Goal: Task Accomplishment & Management: Manage account settings

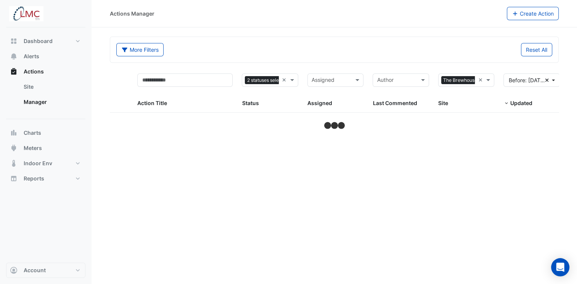
select select "***"
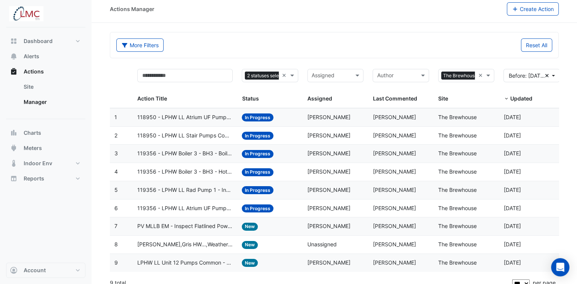
scroll to position [12, 0]
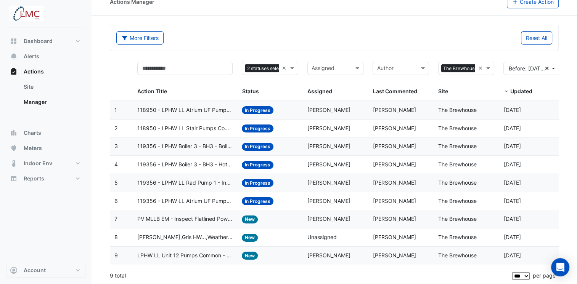
click at [184, 218] on span "PV MLLB EM - Inspect Flatlined Power Sub-Meter" at bounding box center [184, 219] width 95 height 9
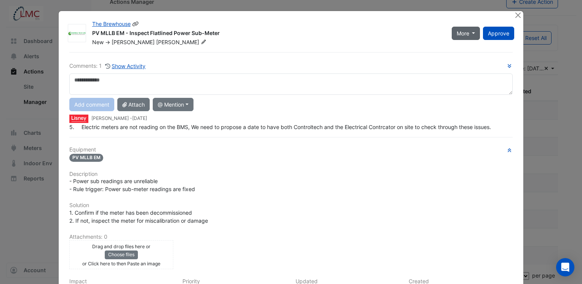
click at [471, 35] on button "More" at bounding box center [466, 33] width 29 height 13
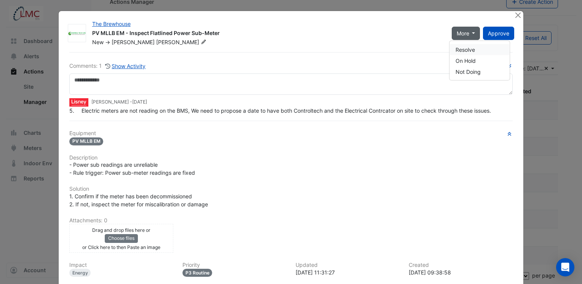
click at [466, 49] on button "Resolve" at bounding box center [480, 49] width 60 height 11
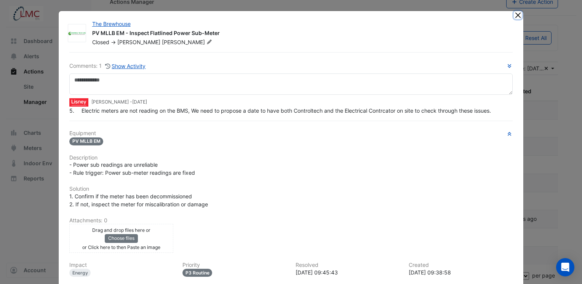
click at [514, 18] on button "Close" at bounding box center [518, 15] width 8 height 8
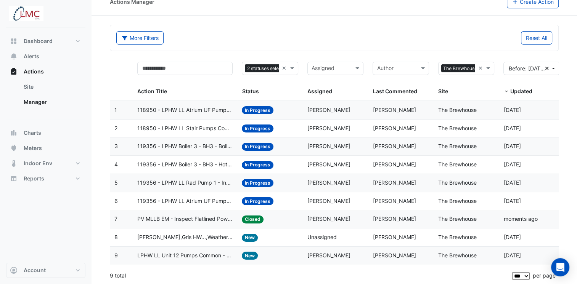
click at [194, 237] on span "Gris Boiler,Gris HW...,Weather - Primary pumps on but boiler is off or vice-ver…" at bounding box center [184, 237] width 95 height 9
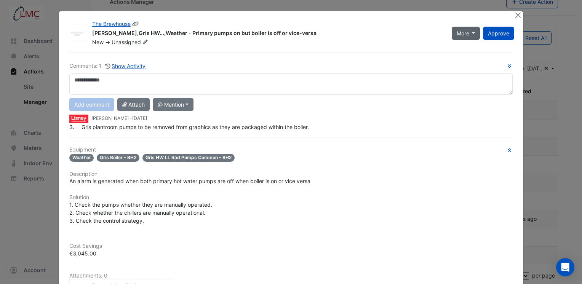
click at [468, 36] on button "More" at bounding box center [466, 33] width 29 height 13
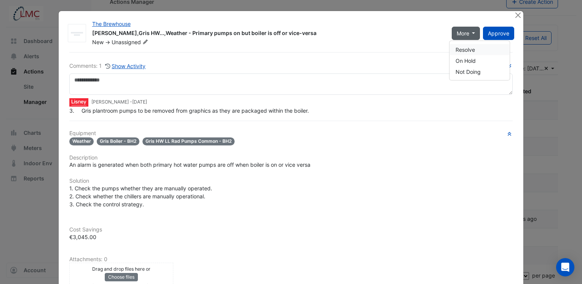
click at [469, 48] on button "Resolve" at bounding box center [480, 49] width 60 height 11
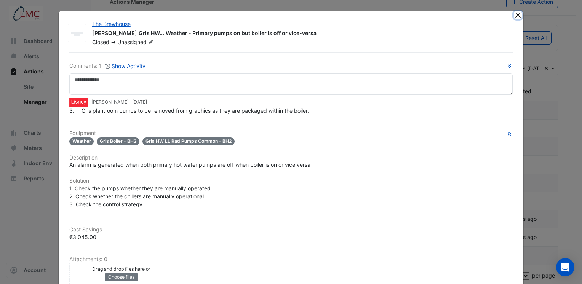
drag, startPoint x: 514, startPoint y: 18, endPoint x: 462, endPoint y: 57, distance: 64.5
click at [514, 18] on button "Close" at bounding box center [518, 15] width 8 height 8
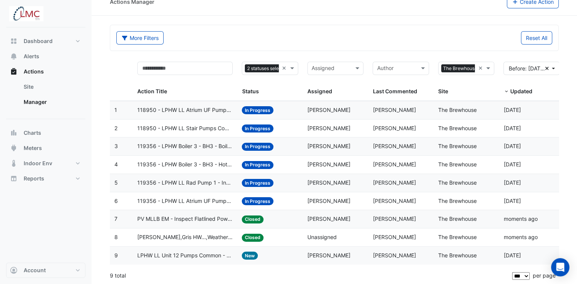
click at [198, 253] on span "LPHW LL Unit 12 Pumps Common - Mismatch Alarm" at bounding box center [184, 255] width 95 height 9
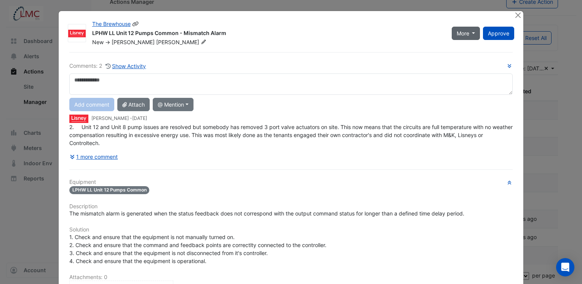
click at [470, 35] on button "More" at bounding box center [466, 33] width 29 height 13
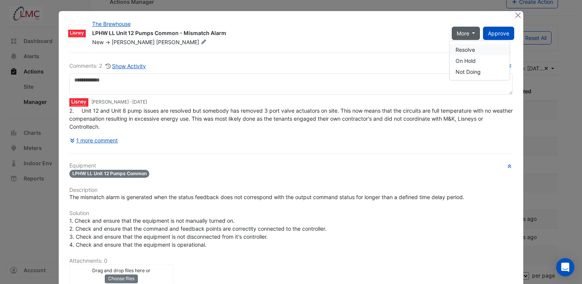
click at [463, 48] on button "Resolve" at bounding box center [480, 49] width 60 height 11
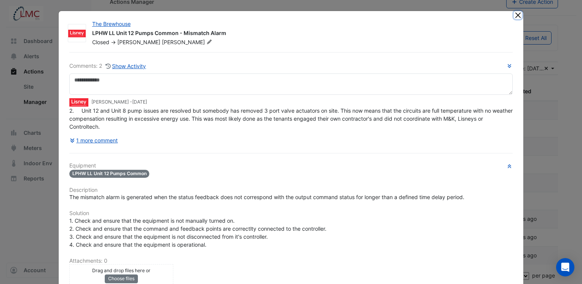
click at [518, 16] on button "Close" at bounding box center [518, 15] width 8 height 8
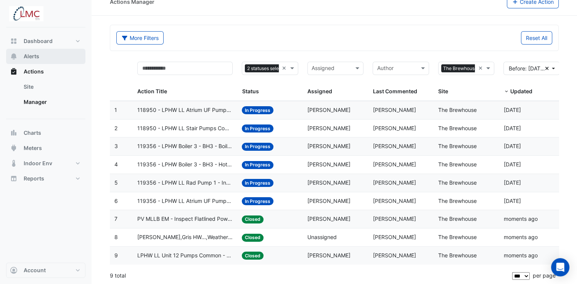
click at [40, 58] on button "Alerts" at bounding box center [45, 56] width 79 height 15
